Goal: Transaction & Acquisition: Purchase product/service

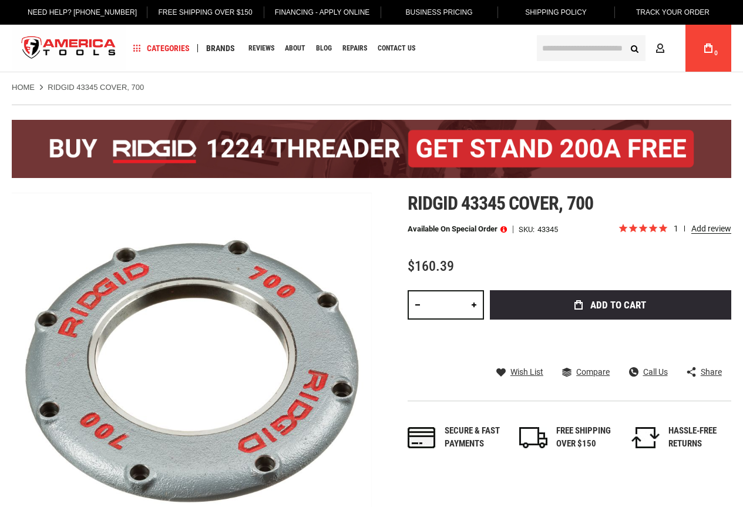
scroll to position [117, 0]
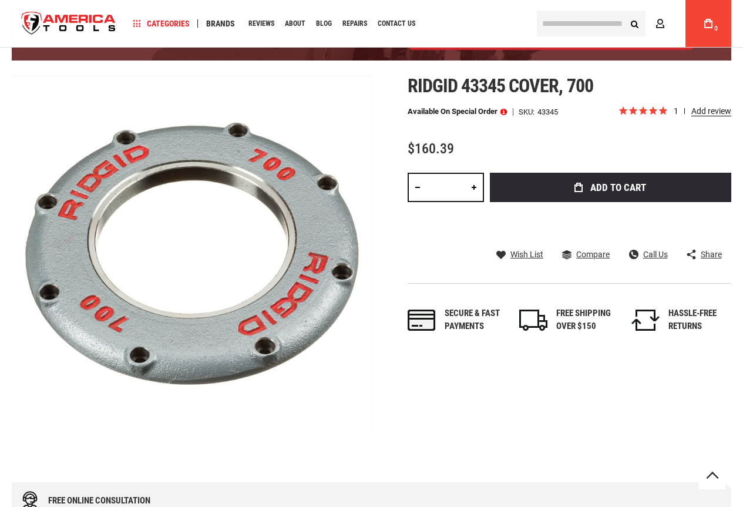
click at [476, 187] on link at bounding box center [474, 187] width 20 height 29
type input "*"
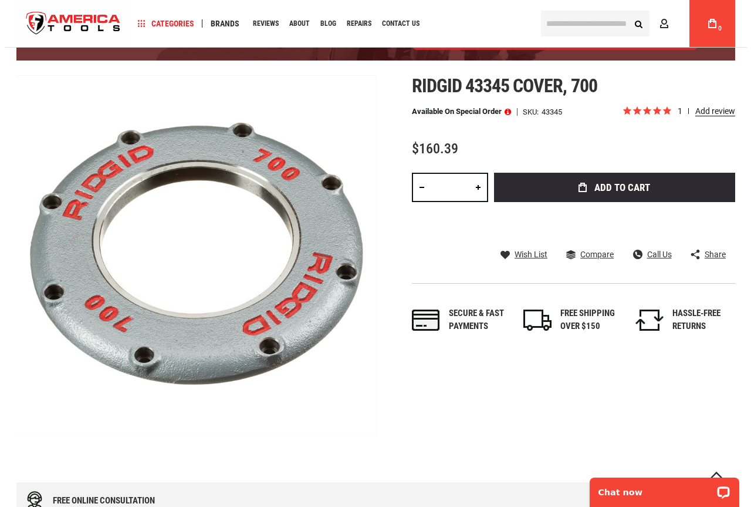
scroll to position [0, 0]
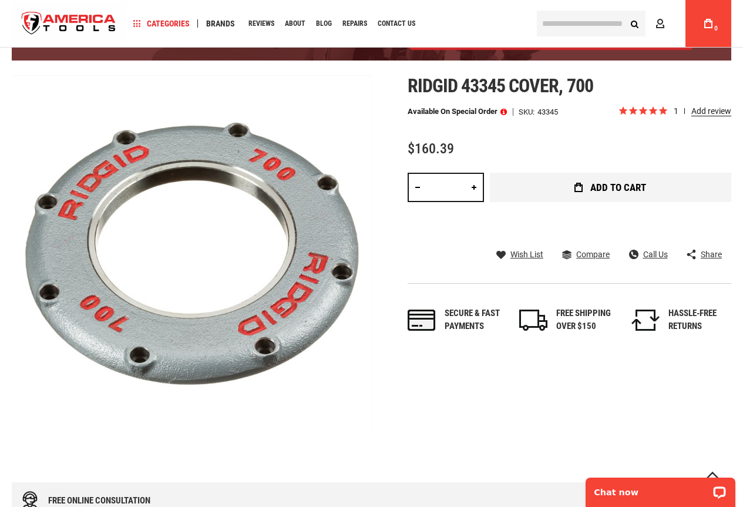
click at [609, 186] on span "Add to Cart" at bounding box center [618, 188] width 56 height 10
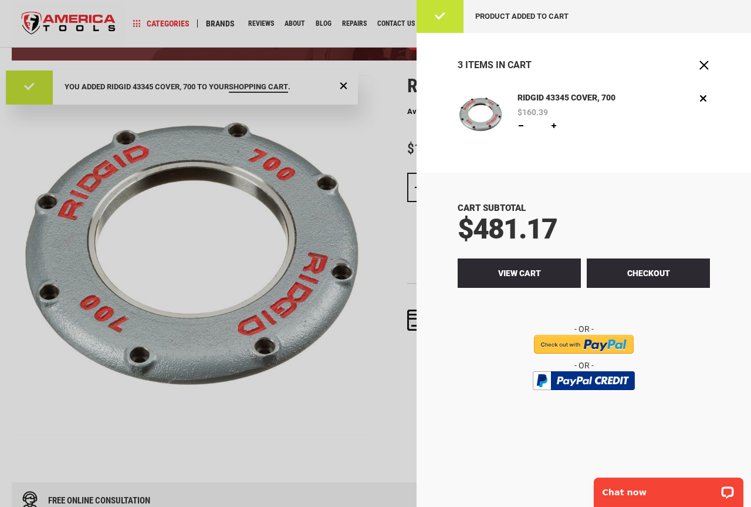
click at [515, 269] on span "View Cart" at bounding box center [519, 272] width 43 height 9
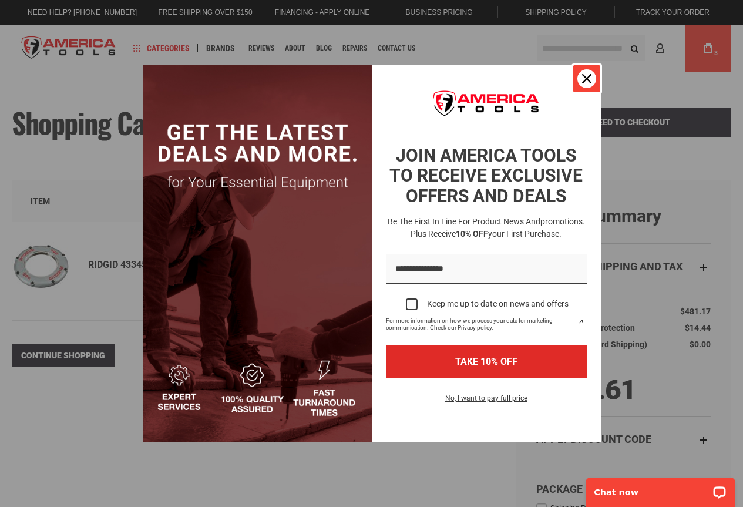
click at [592, 76] on div "Close" at bounding box center [586, 78] width 19 height 19
